Goal: Transaction & Acquisition: Purchase product/service

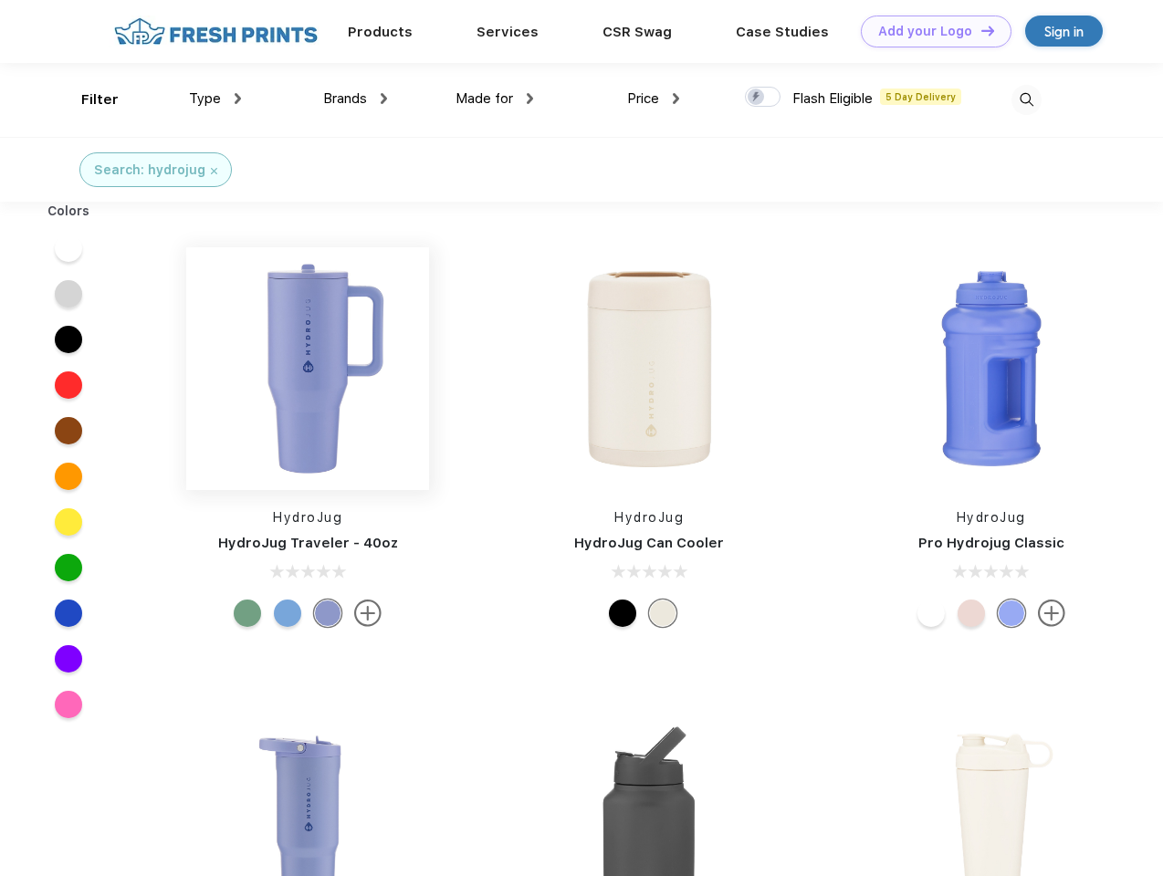
scroll to position [1, 0]
click at [929, 31] on link "Add your Logo Design Tool" at bounding box center [936, 32] width 151 height 32
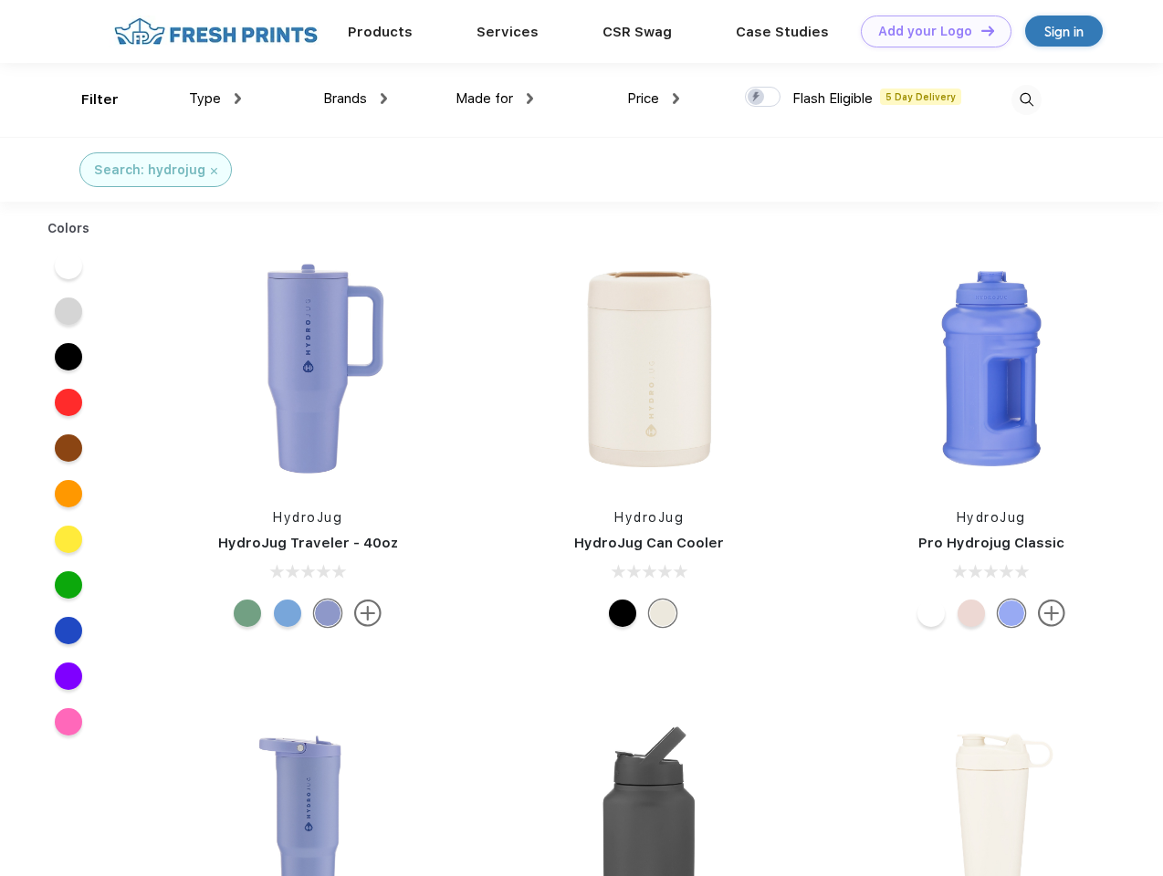
click at [0, 0] on div "Design Tool" at bounding box center [0, 0] width 0 height 0
click at [979, 30] on link "Add your Logo Design Tool" at bounding box center [936, 32] width 151 height 32
click at [88, 99] on div "Filter" at bounding box center [99, 99] width 37 height 21
click at [215, 99] on span "Type" at bounding box center [205, 98] width 32 height 16
click at [355, 99] on span "Brands" at bounding box center [345, 98] width 44 height 16
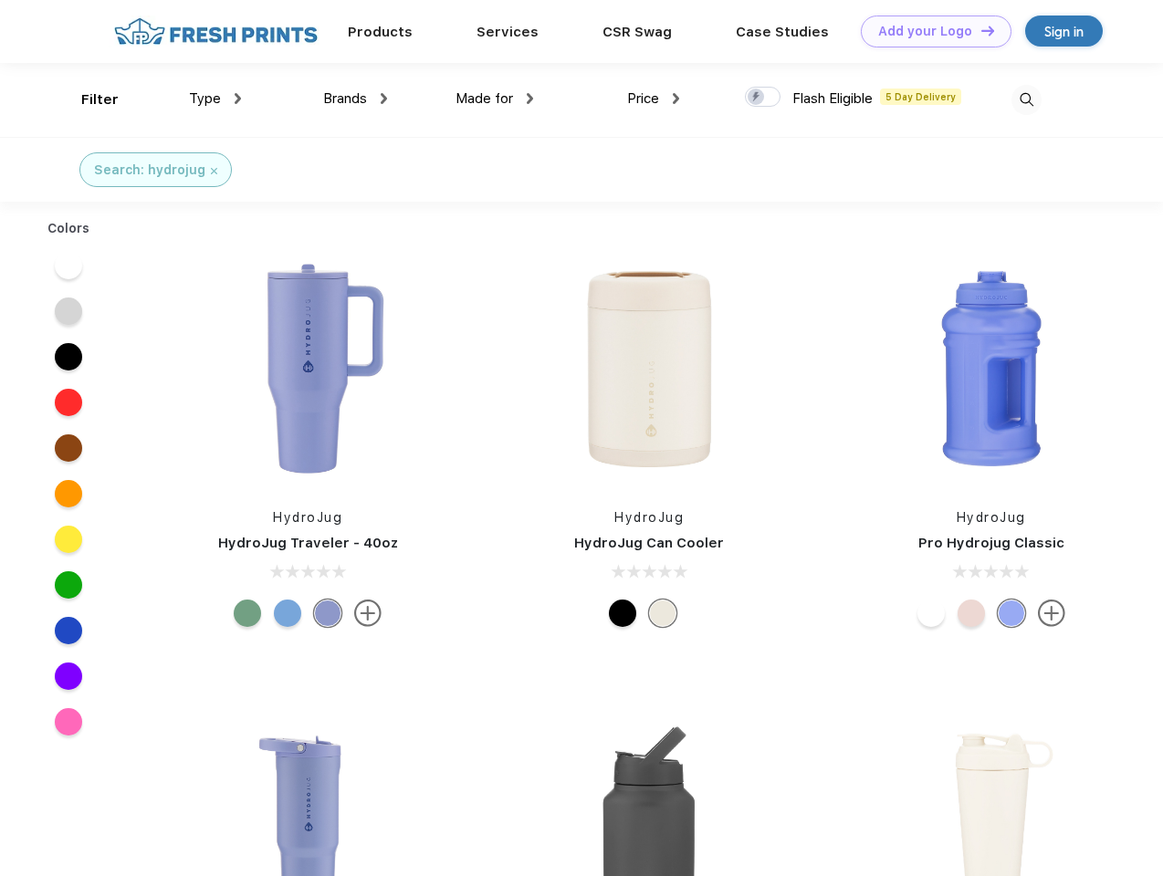
click at [495, 99] on span "Made for" at bounding box center [485, 98] width 58 height 16
click at [654, 99] on span "Price" at bounding box center [643, 98] width 32 height 16
click at [763, 98] on div at bounding box center [763, 97] width 36 height 20
click at [757, 98] on input "checkbox" at bounding box center [751, 92] width 12 height 12
click at [1026, 99] on img at bounding box center [1026, 100] width 30 height 30
